Goal: Task Accomplishment & Management: Complete application form

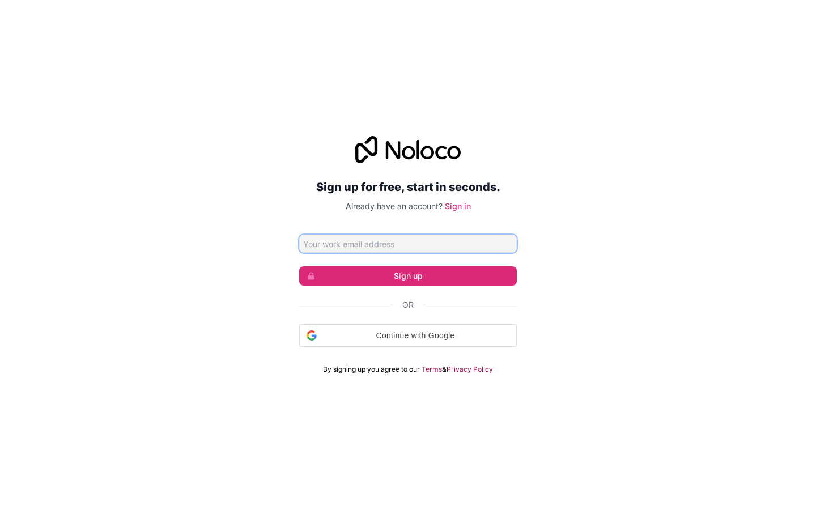
click at [408, 242] on input "Email address" at bounding box center [408, 244] width 218 height 18
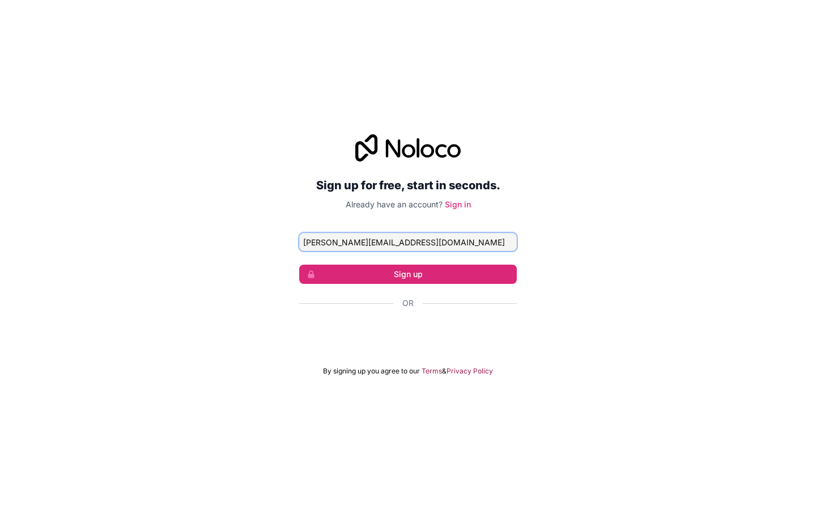
type input "julius.kozey25@mailrez.com"
click button "Sign up" at bounding box center [408, 274] width 218 height 19
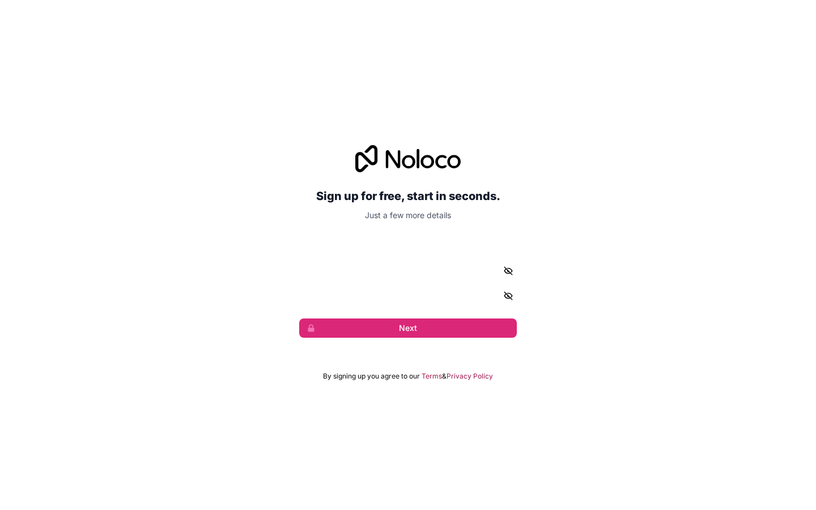
click at [352, 244] on input "given-name" at bounding box center [352, 244] width 107 height 18
type input "Rodger"
click at [352, 244] on input "Rodger" at bounding box center [352, 244] width 107 height 18
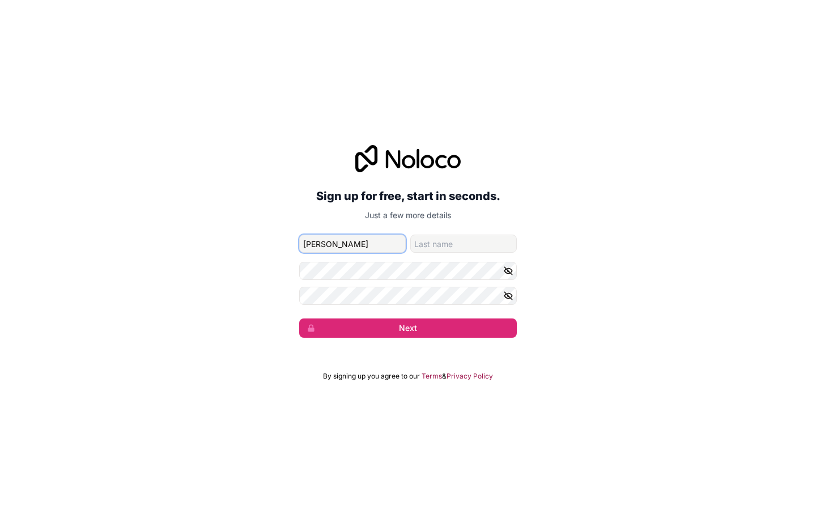
click at [352, 244] on input "Rodger" at bounding box center [352, 244] width 107 height 18
type input "Vernieburgh"
click at [352, 244] on input "Vernieburgh" at bounding box center [352, 244] width 107 height 18
click at [352, 244] on input "given-name" at bounding box center [352, 244] width 107 height 18
type input "calculating"
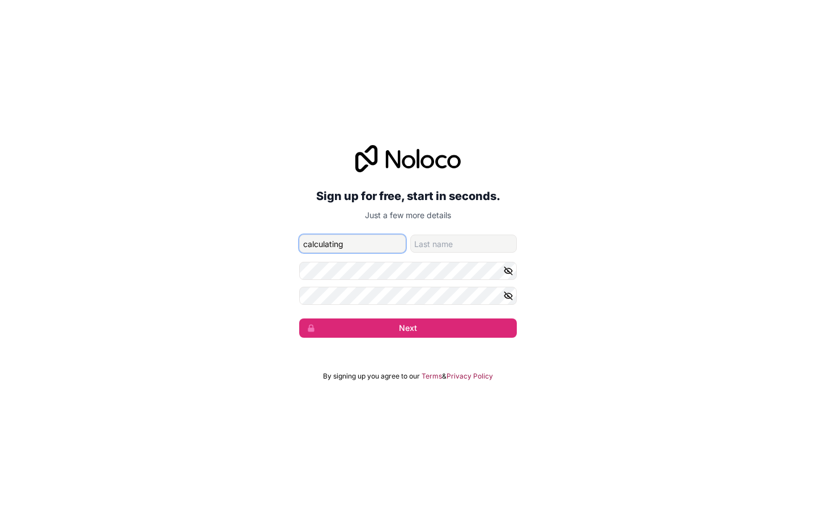
click at [352, 244] on input "calculating" at bounding box center [352, 244] width 107 height 18
click at [463, 244] on input "family-name" at bounding box center [463, 244] width 107 height 18
type input "K"
type input "calculating"
type input "Kohler"
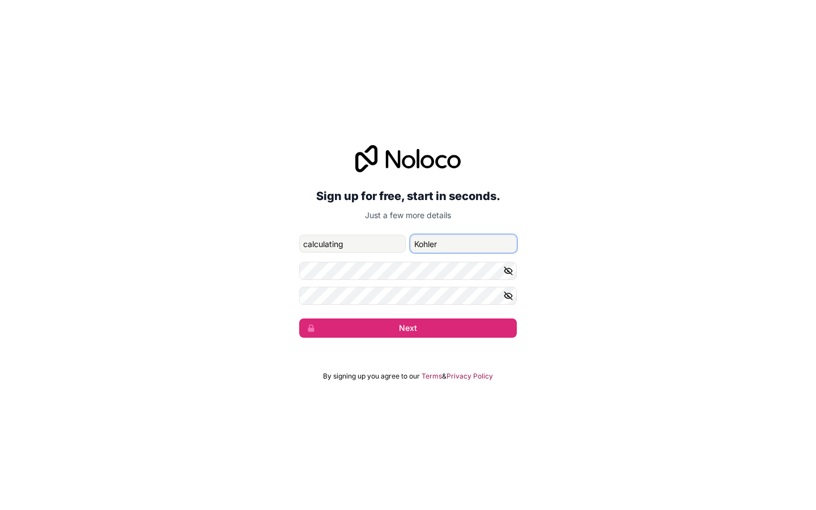
click at [463, 244] on input "Kohler" at bounding box center [463, 244] width 107 height 18
click at [463, 244] on input "family-name" at bounding box center [463, 244] width 107 height 18
type input "Weissnatton"
click at [463, 244] on input "Weissnatton" at bounding box center [463, 244] width 107 height 18
click at [463, 244] on input "family-name" at bounding box center [463, 244] width 107 height 18
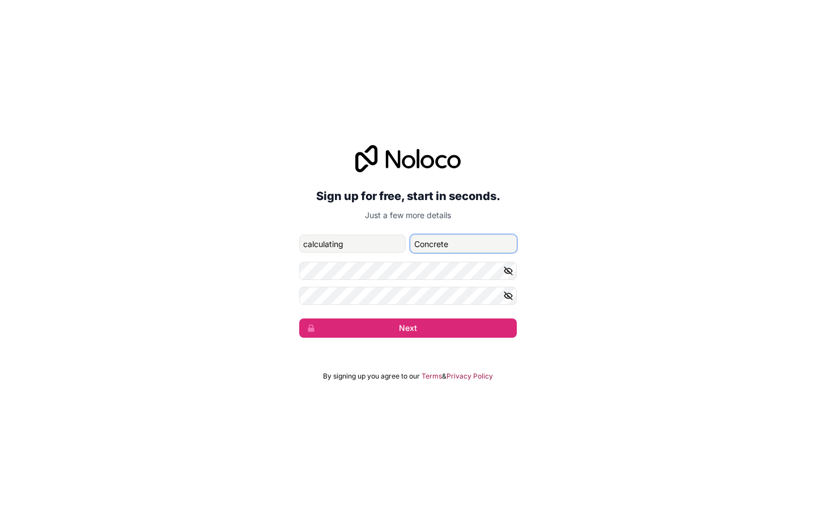
type input "Concrete"
click at [463, 244] on input "Concrete" at bounding box center [463, 244] width 107 height 18
click at [352, 244] on input "calculating" at bounding box center [352, 244] width 107 height 18
type input "c"
type input "Rodge"
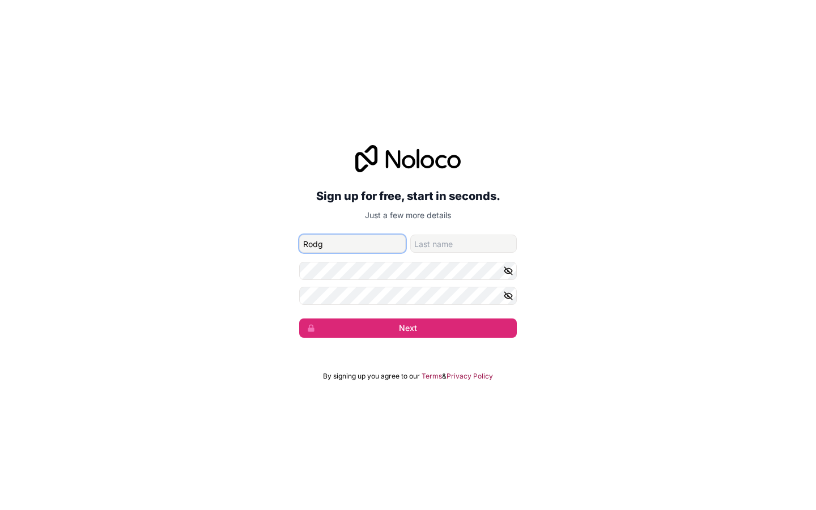
type input "Concrete"
type input "Rodger"
click at [463, 244] on input "Concrete" at bounding box center [463, 244] width 107 height 18
type input "C"
type input "Kohler"
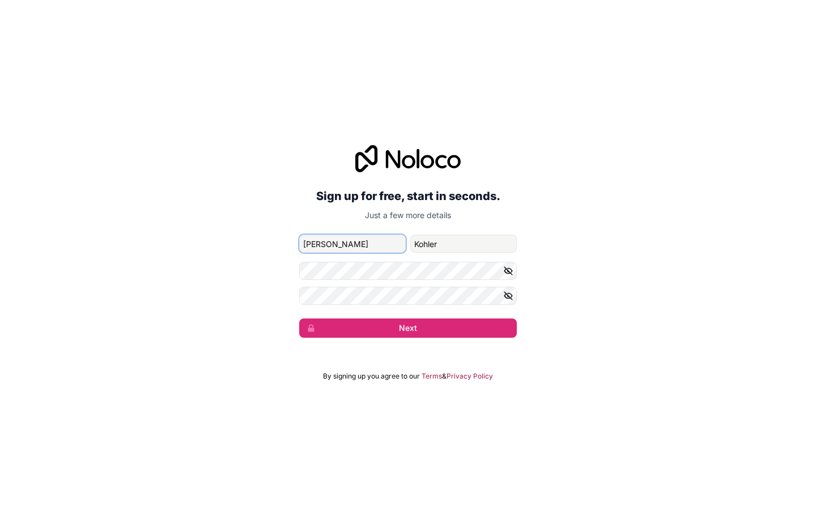
click at [299, 318] on button "Next" at bounding box center [408, 327] width 218 height 19
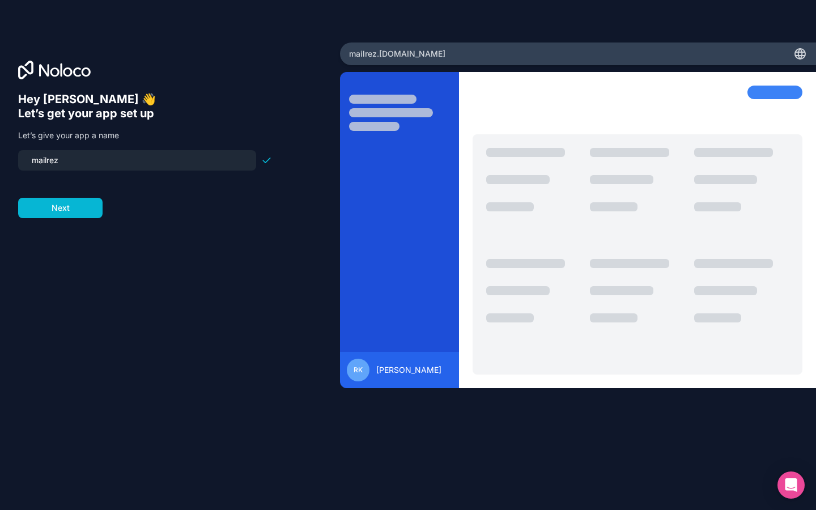
click at [137, 160] on input "mailrez" at bounding box center [137, 160] width 224 height 16
type input "m"
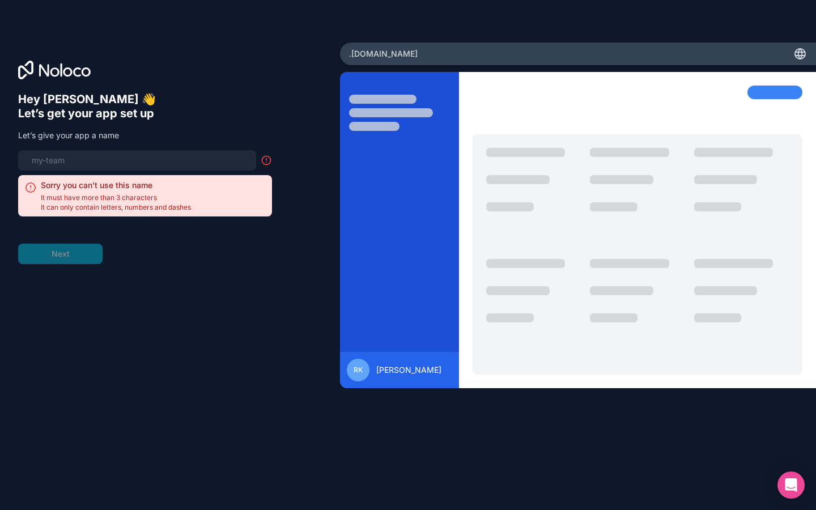
click at [137, 160] on input at bounding box center [137, 160] width 224 height 16
click at [137, 160] on input "mailrez" at bounding box center [137, 160] width 224 height 16
type input "m"
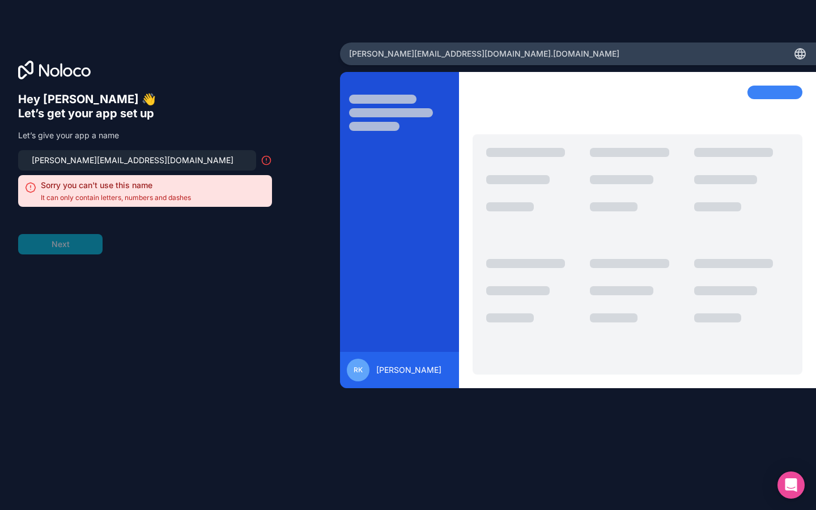
type input "julius.kozey25@mailrez.com"
click at [137, 160] on input "julius.kozey25@mailrez.com" at bounding box center [137, 160] width 224 height 16
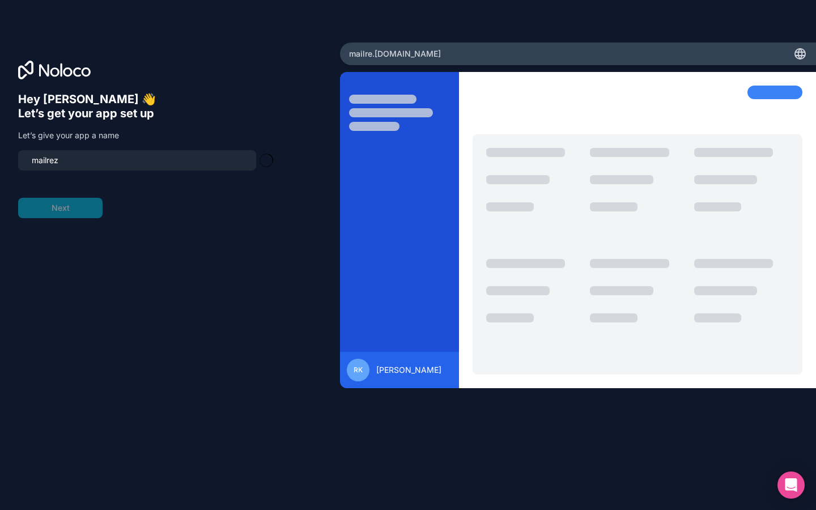
click at [137, 160] on input "mailrez" at bounding box center [137, 160] width 224 height 16
type input "m"
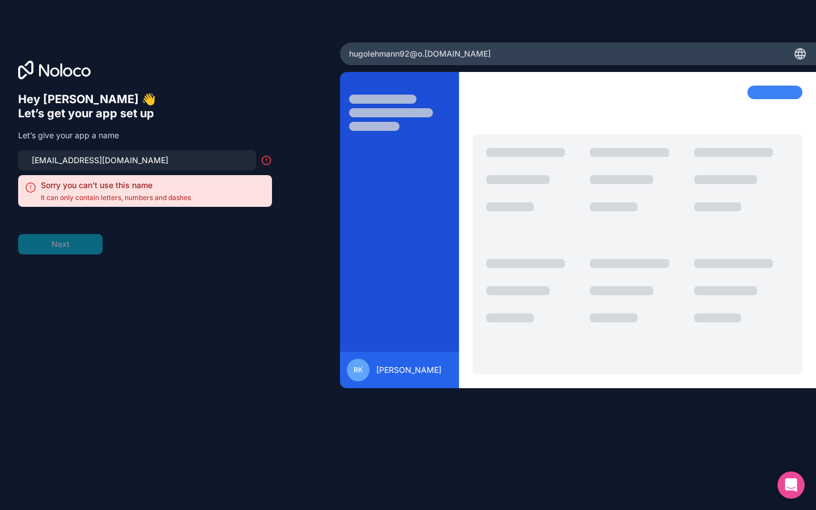
type input "hugolehmann92@outlook.com"
click at [137, 160] on input "hugolehmann92@outlook.com" at bounding box center [137, 160] width 224 height 16
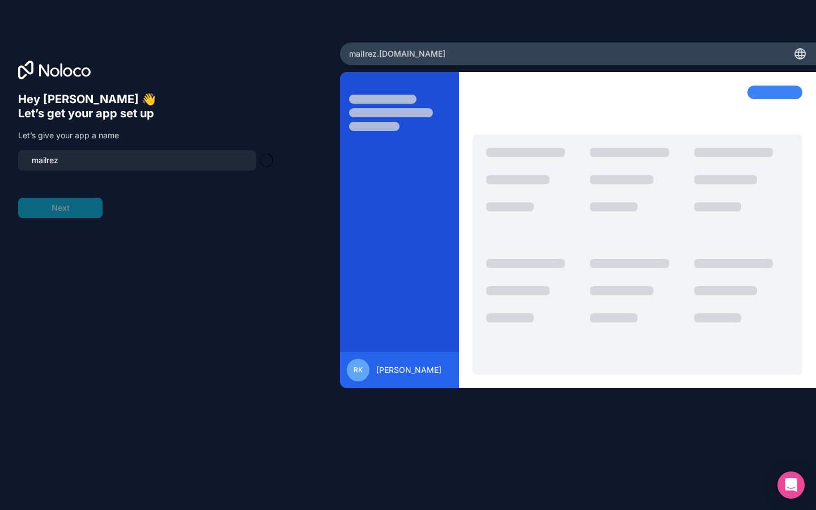
click at [137, 160] on input "mailrez" at bounding box center [137, 160] width 224 height 16
type input "m"
type input "parkercatherine622@gmail.com"
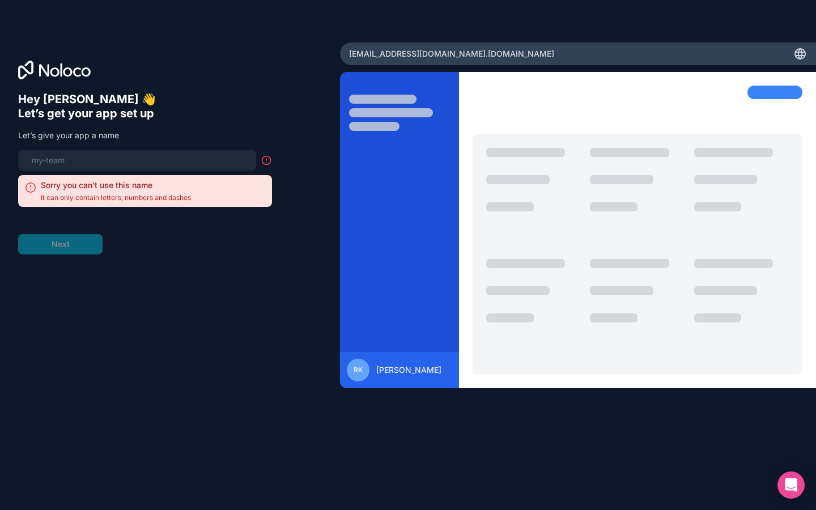
click at [137, 160] on input at bounding box center [137, 160] width 224 height 16
click at [137, 160] on input "mailrez" at bounding box center [137, 160] width 224 height 16
type input "m"
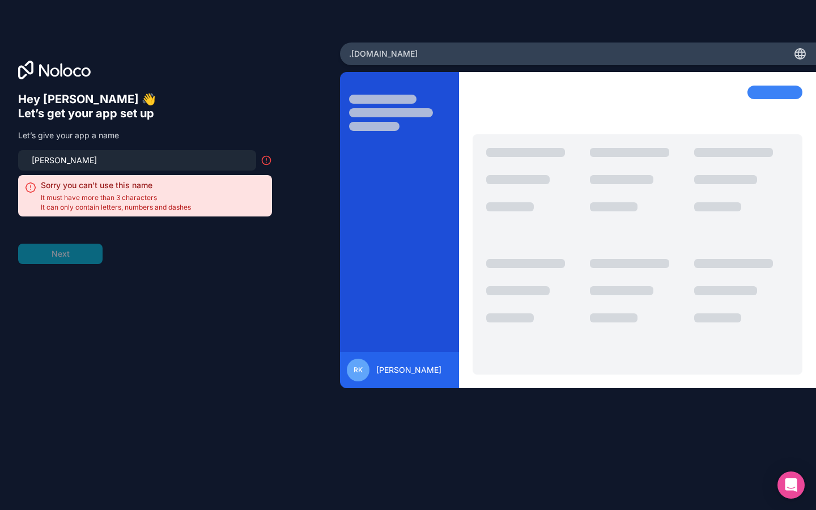
type input "rodger-kohler"
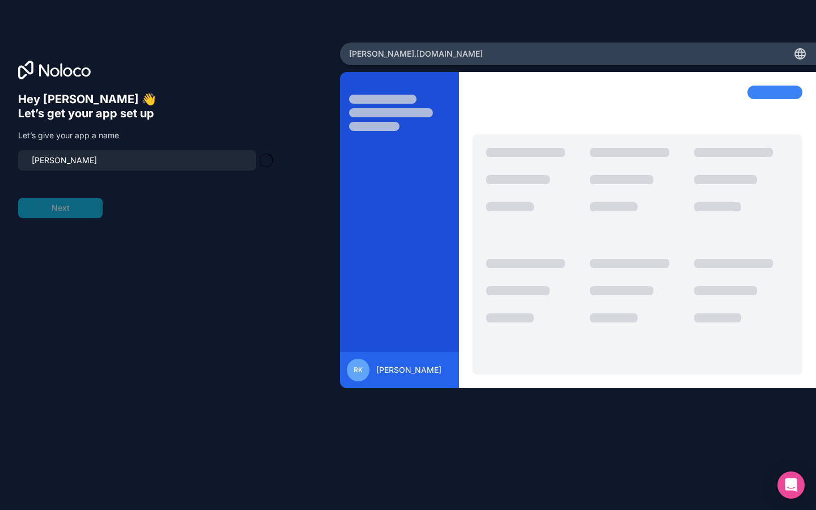
click at [137, 160] on input "rodger-kohler" at bounding box center [137, 160] width 224 height 16
click at [137, 160] on input "mailrez" at bounding box center [137, 160] width 224 height 16
type input "m"
type input "schuster"
click at [137, 160] on input "schuster" at bounding box center [137, 160] width 224 height 16
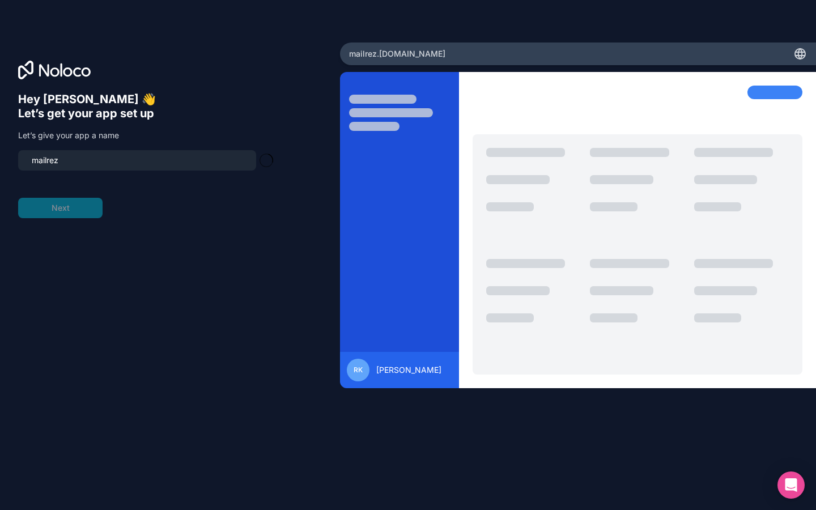
click at [137, 160] on input "mailrez" at bounding box center [137, 160] width 224 height 16
type input "m"
type input "carrollton"
click at [137, 160] on input at bounding box center [137, 160] width 224 height 16
click at [137, 160] on input "mailrez" at bounding box center [137, 160] width 224 height 16
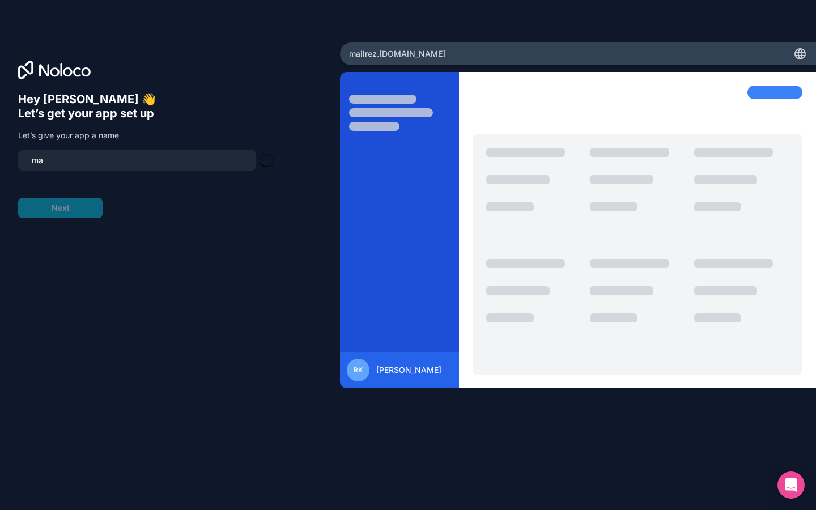
type input "m"
type input "solid-state"
click at [137, 160] on input "solid-state" at bounding box center [137, 160] width 224 height 16
click at [137, 160] on input "mailrez" at bounding box center [137, 160] width 224 height 16
type input "m"
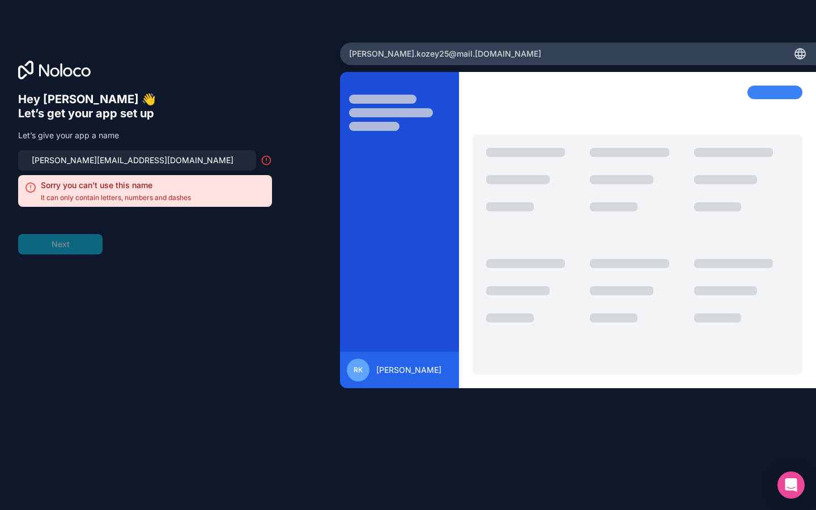
type input "julius.kozey25@mailrez.com"
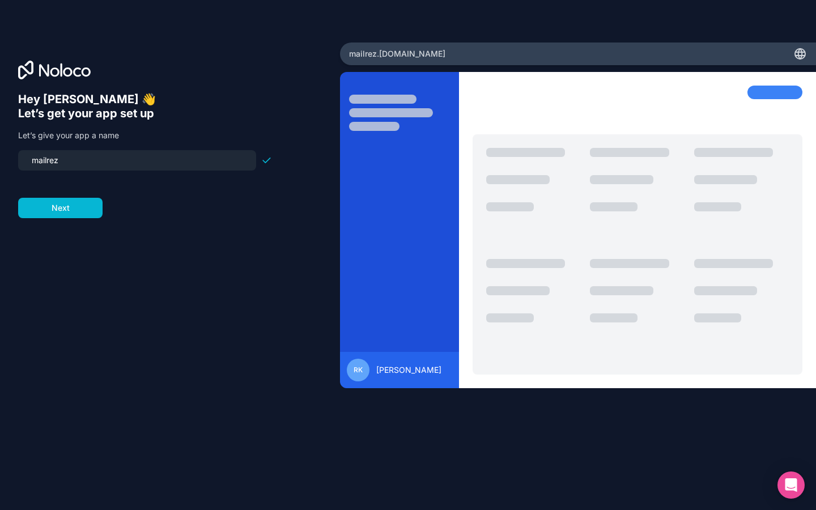
click at [137, 160] on input "mailrez" at bounding box center [137, 160] width 224 height 16
type input "m"
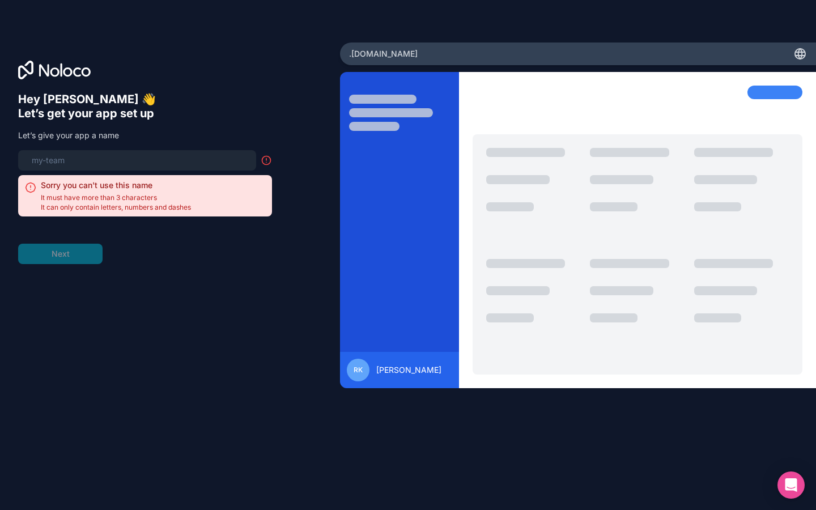
click at [137, 160] on input at bounding box center [137, 160] width 224 height 16
click at [137, 160] on input "mailrez" at bounding box center [137, 160] width 224 height 16
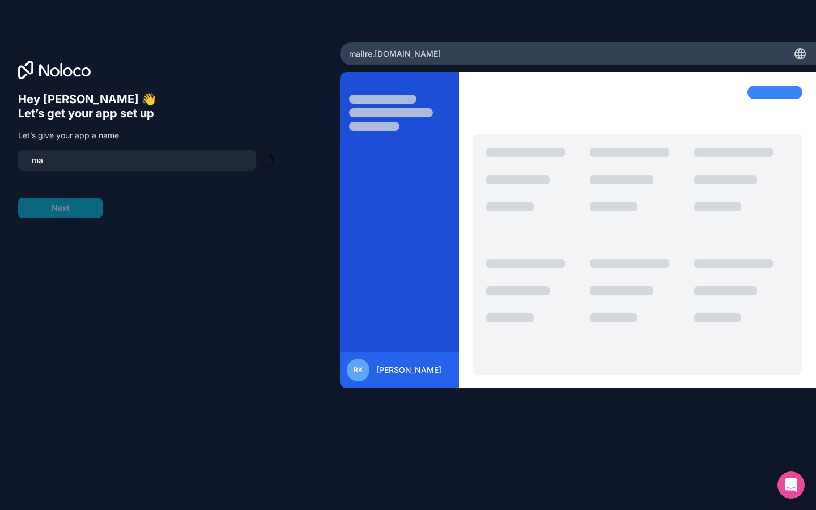
type input "m"
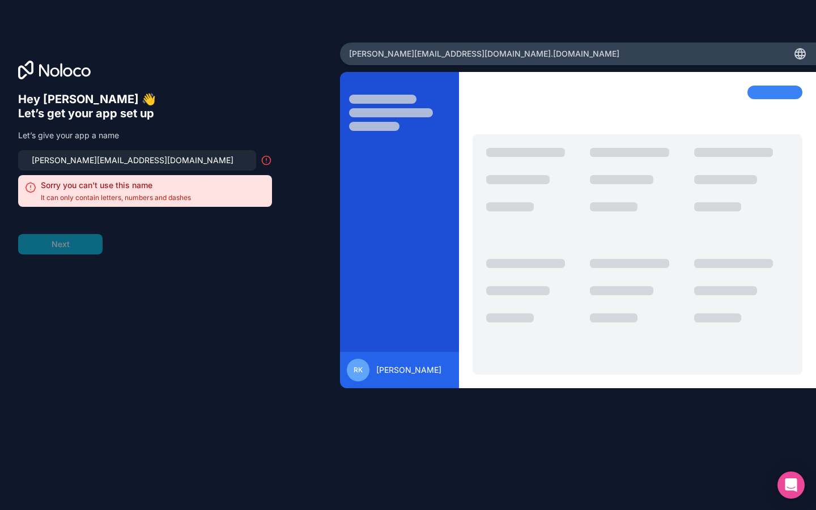
type input "julius.kozey25@mailrez.com"
click at [137, 160] on input at bounding box center [137, 160] width 224 height 16
click at [137, 160] on input "mailrez" at bounding box center [137, 160] width 224 height 16
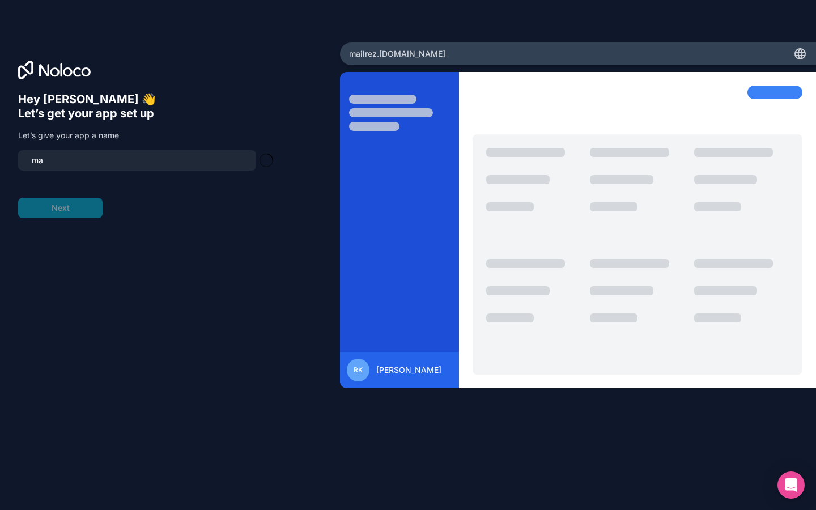
type input "m"
type input "hugolehmann92@outlook.com"
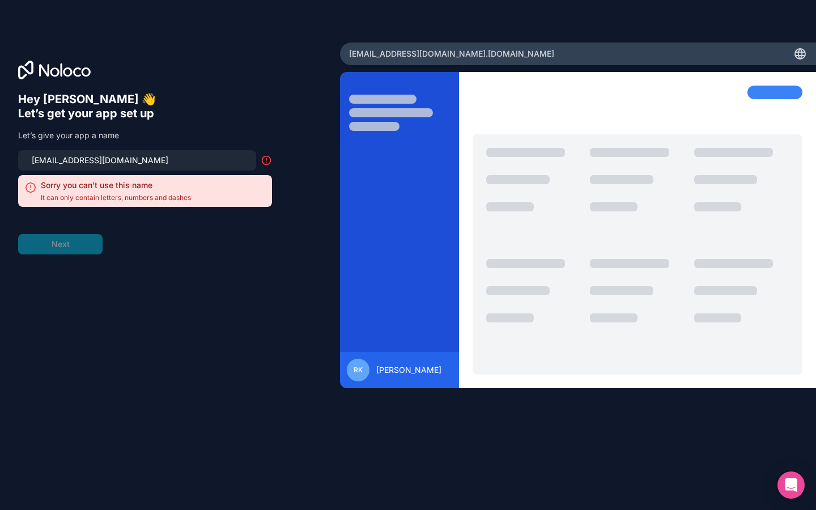
click at [137, 160] on input "hugolehmann92@outlook.com" at bounding box center [137, 160] width 224 height 16
click at [137, 160] on input "mailrez" at bounding box center [137, 160] width 224 height 16
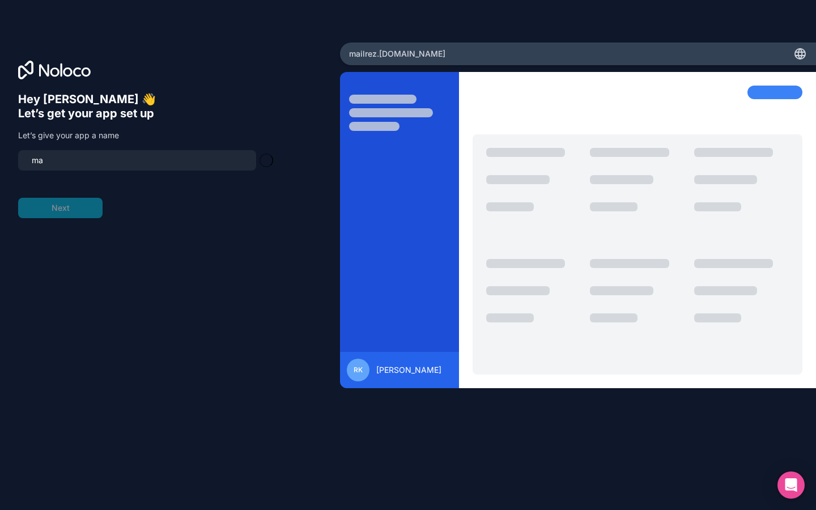
type input "m"
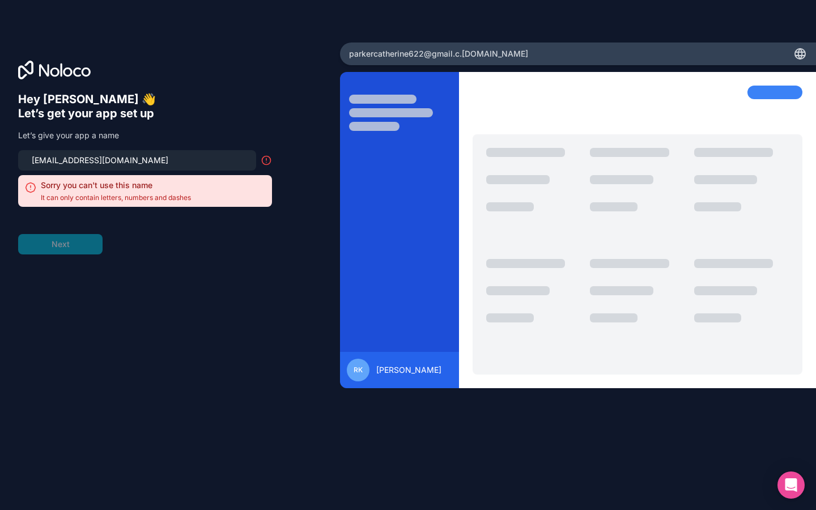
type input "parkercatherine622@gmail.com"
click at [137, 160] on input "parkercatherine622@gmail.com" at bounding box center [137, 160] width 224 height 16
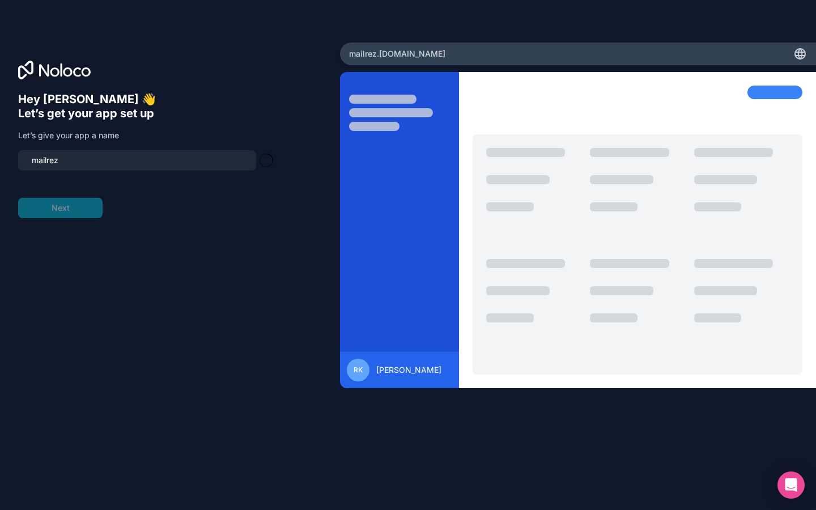
click at [137, 160] on input "mailrez" at bounding box center [137, 160] width 224 height 16
type input "m"
type input "rodger-schuster"
click at [137, 160] on input at bounding box center [137, 160] width 224 height 16
click at [137, 160] on input "mailrez" at bounding box center [137, 160] width 224 height 16
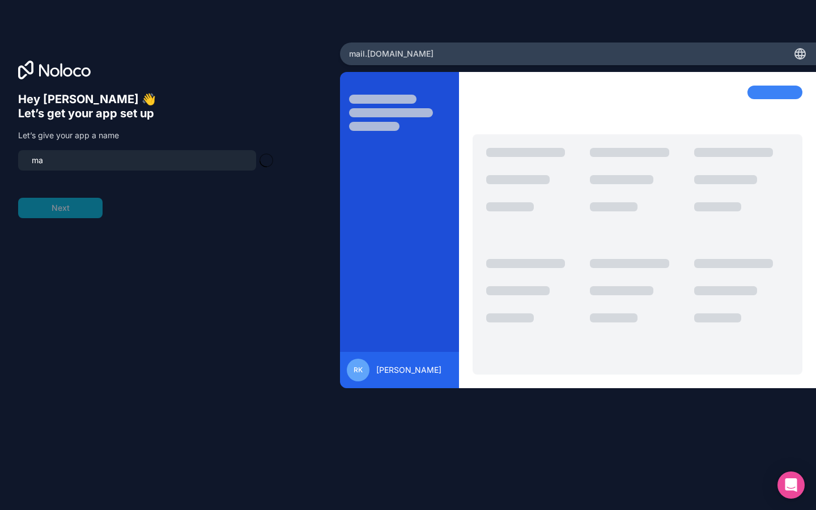
type input "m"
type input "walker"
click at [137, 160] on input "walker" at bounding box center [137, 160] width 224 height 16
click at [137, 160] on input "mailrez" at bounding box center [137, 160] width 224 height 16
type input "m"
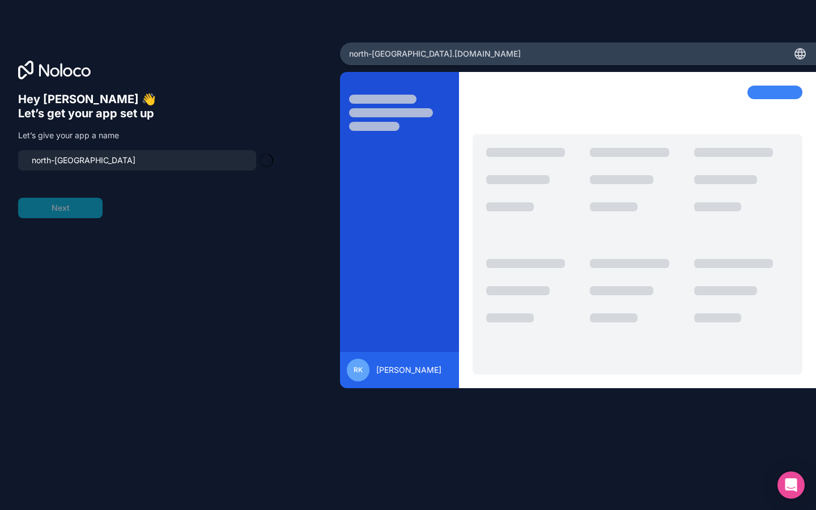
type input "north-fanniemouth"
click at [137, 160] on input "north-fanniemouth" at bounding box center [137, 160] width 224 height 16
click at [137, 160] on input "mailrez" at bounding box center [137, 160] width 224 height 16
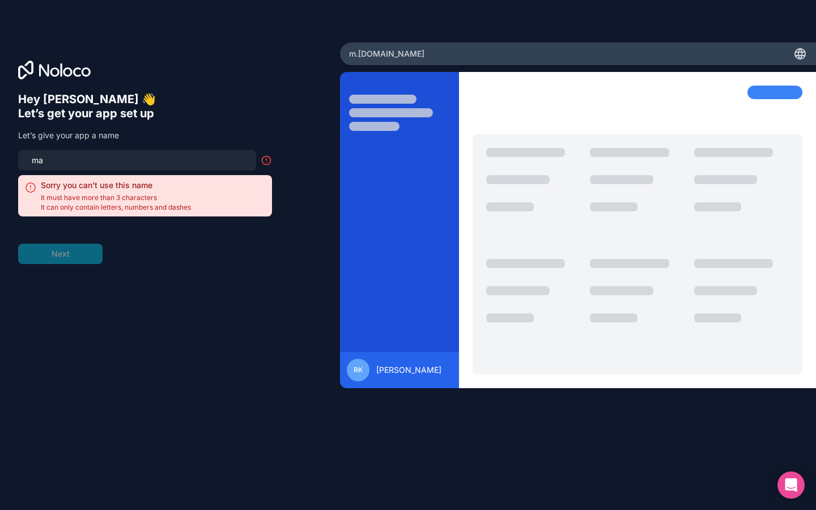
type input "m"
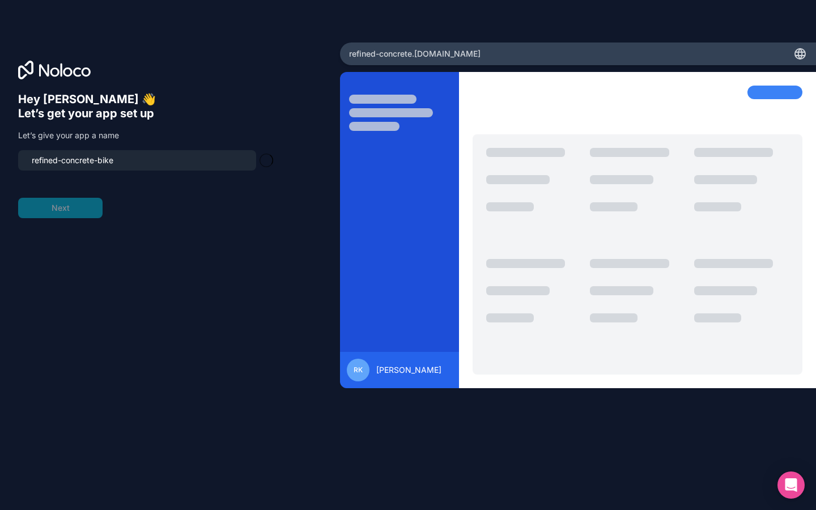
type input "refined-concrete-bike"
click at [137, 160] on input "refined-concrete-bike" at bounding box center [137, 160] width 224 height 16
click at [137, 160] on input "mailrez" at bounding box center [137, 160] width 224 height 16
type input "m"
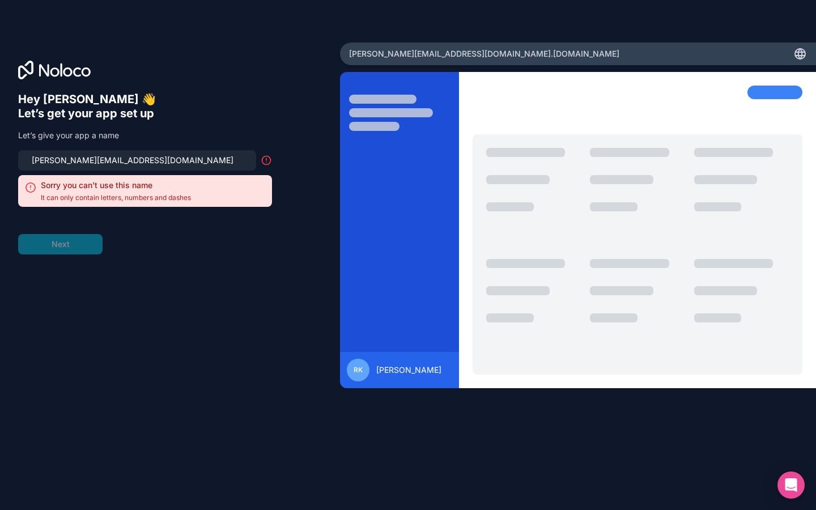
type input "julius.kozey25@mailrez.com"
